Goal: Task Accomplishment & Management: Use online tool/utility

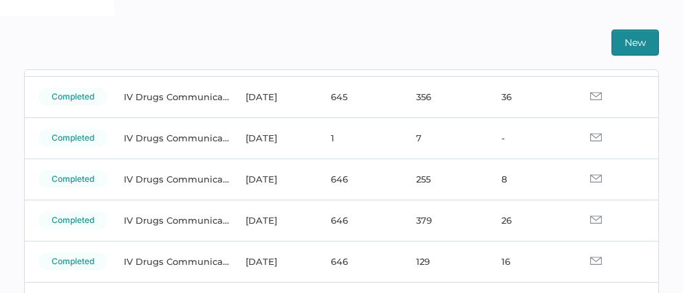
scroll to position [77, 0]
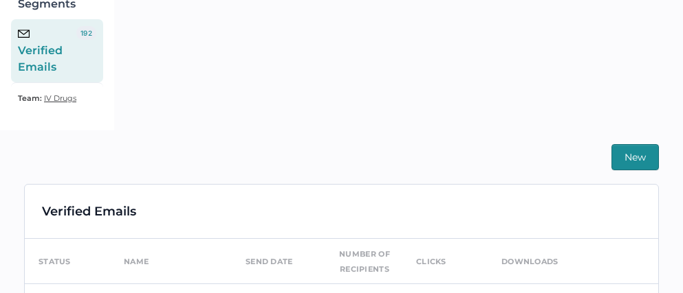
scroll to position [258, 0]
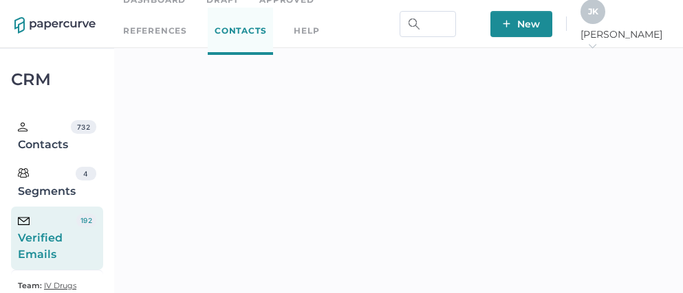
click at [598, 16] on span "J K" at bounding box center [593, 11] width 10 height 10
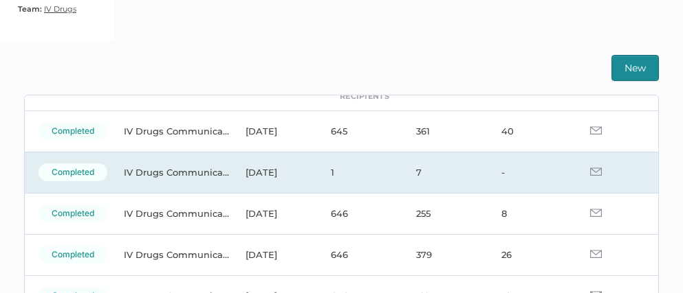
scroll to position [84, 0]
